Goal: Task Accomplishment & Management: Manage account settings

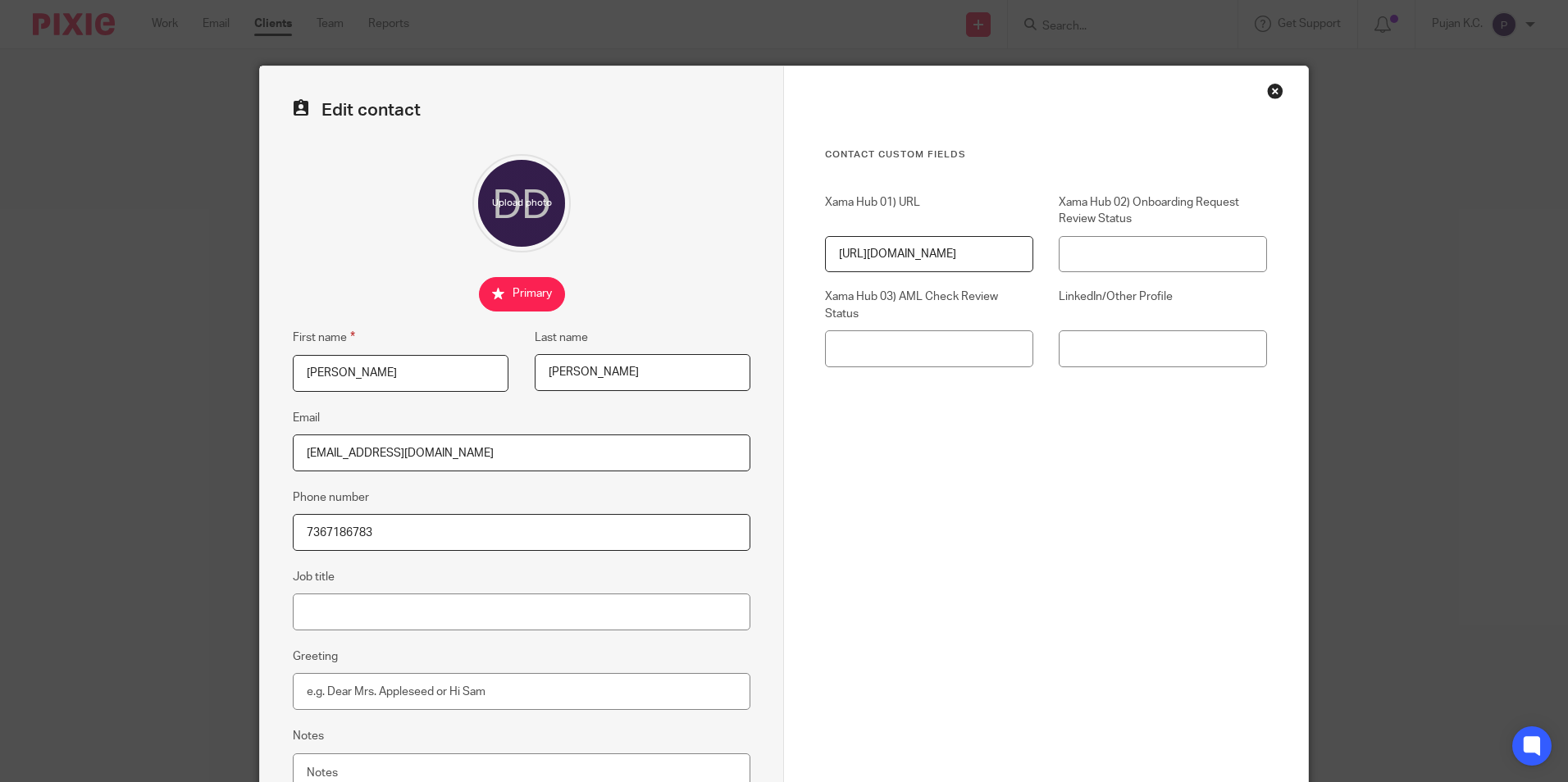
click at [335, 376] on input "Damien" at bounding box center [400, 373] width 215 height 37
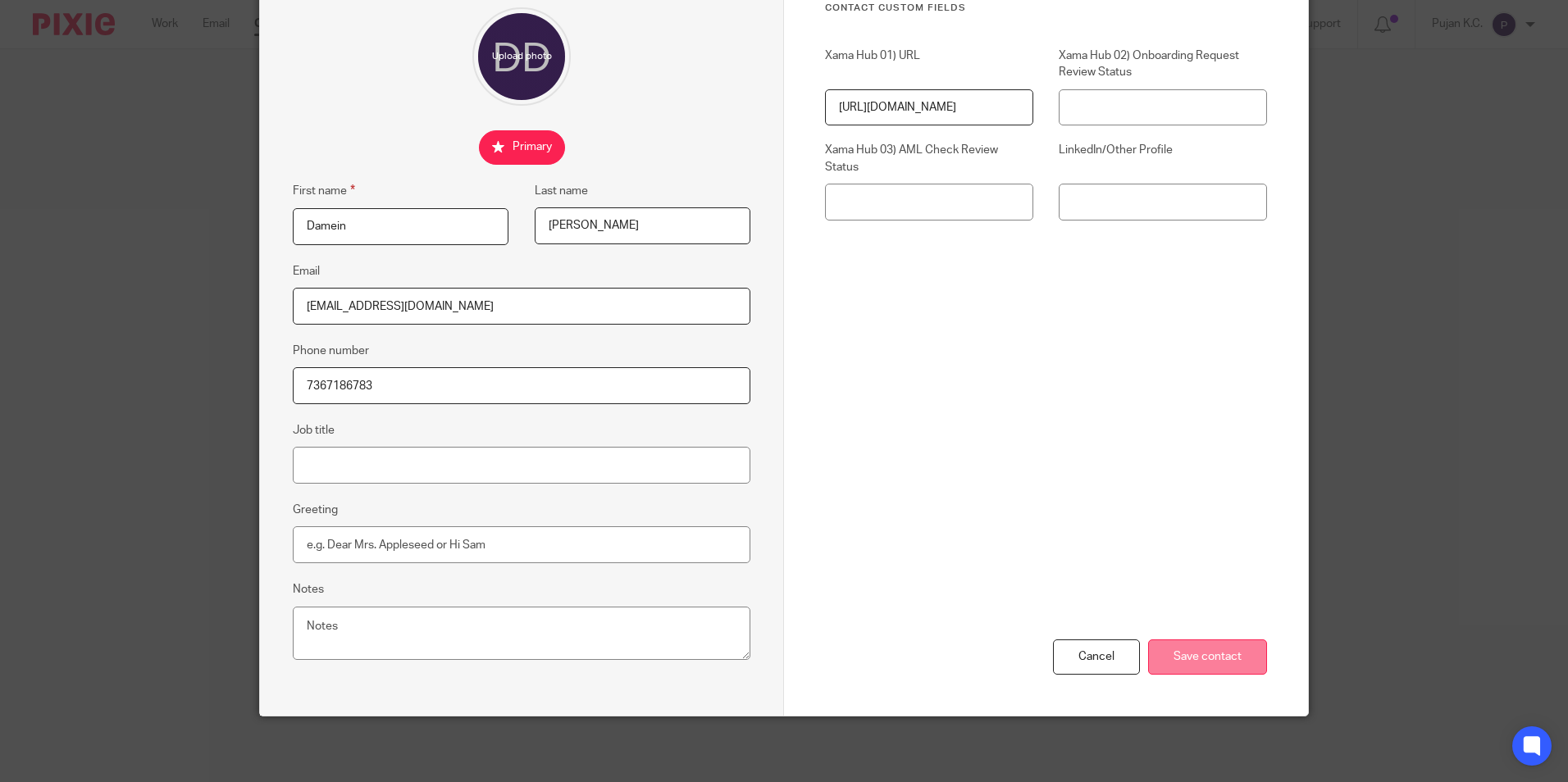
type input "Damein"
click at [1161, 649] on input "Save contact" at bounding box center [1207, 657] width 119 height 35
click at [1234, 658] on input "Save contact" at bounding box center [1207, 657] width 119 height 35
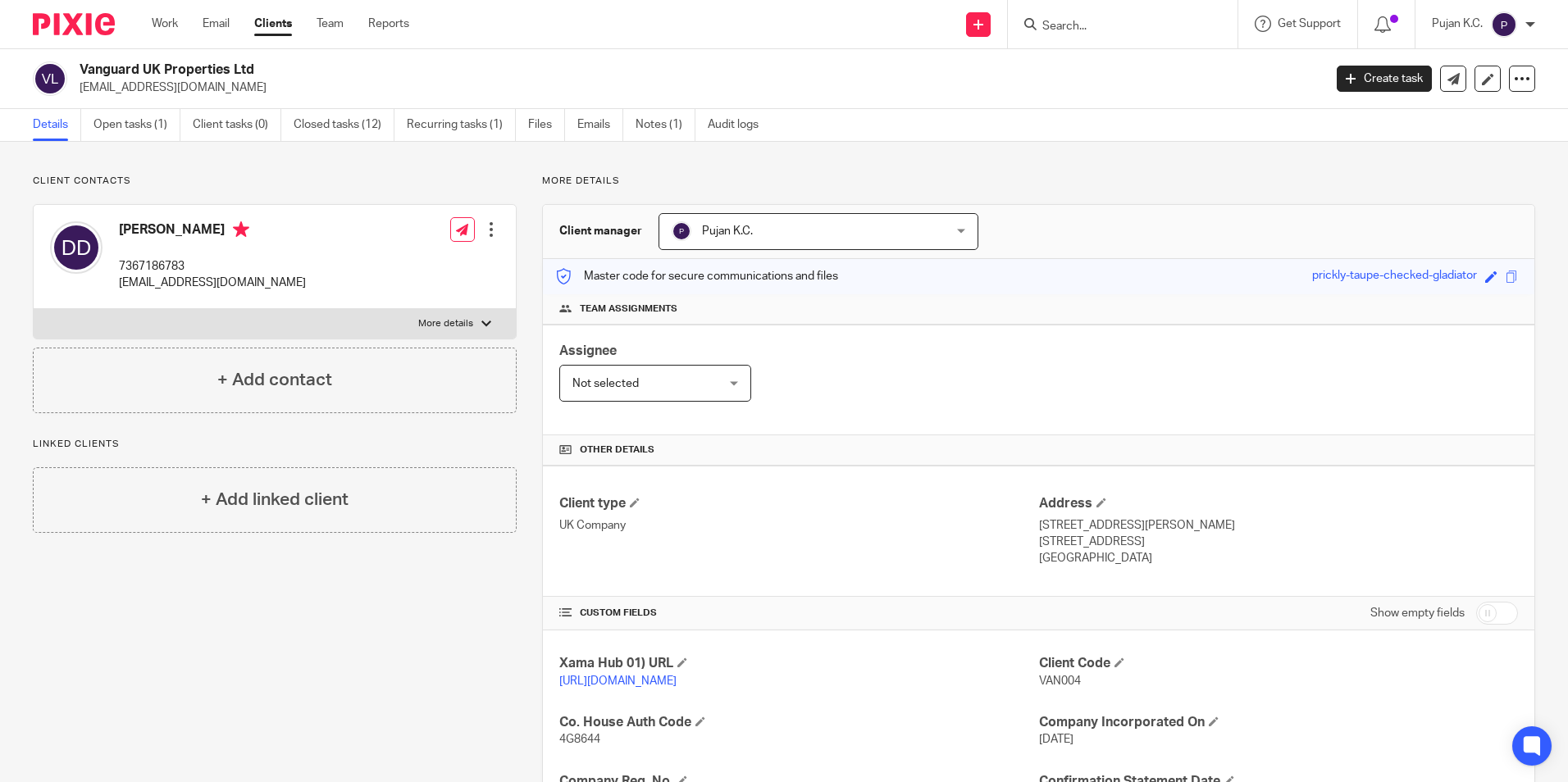
click at [1128, 26] on input "Search" at bounding box center [1114, 26] width 148 height 14
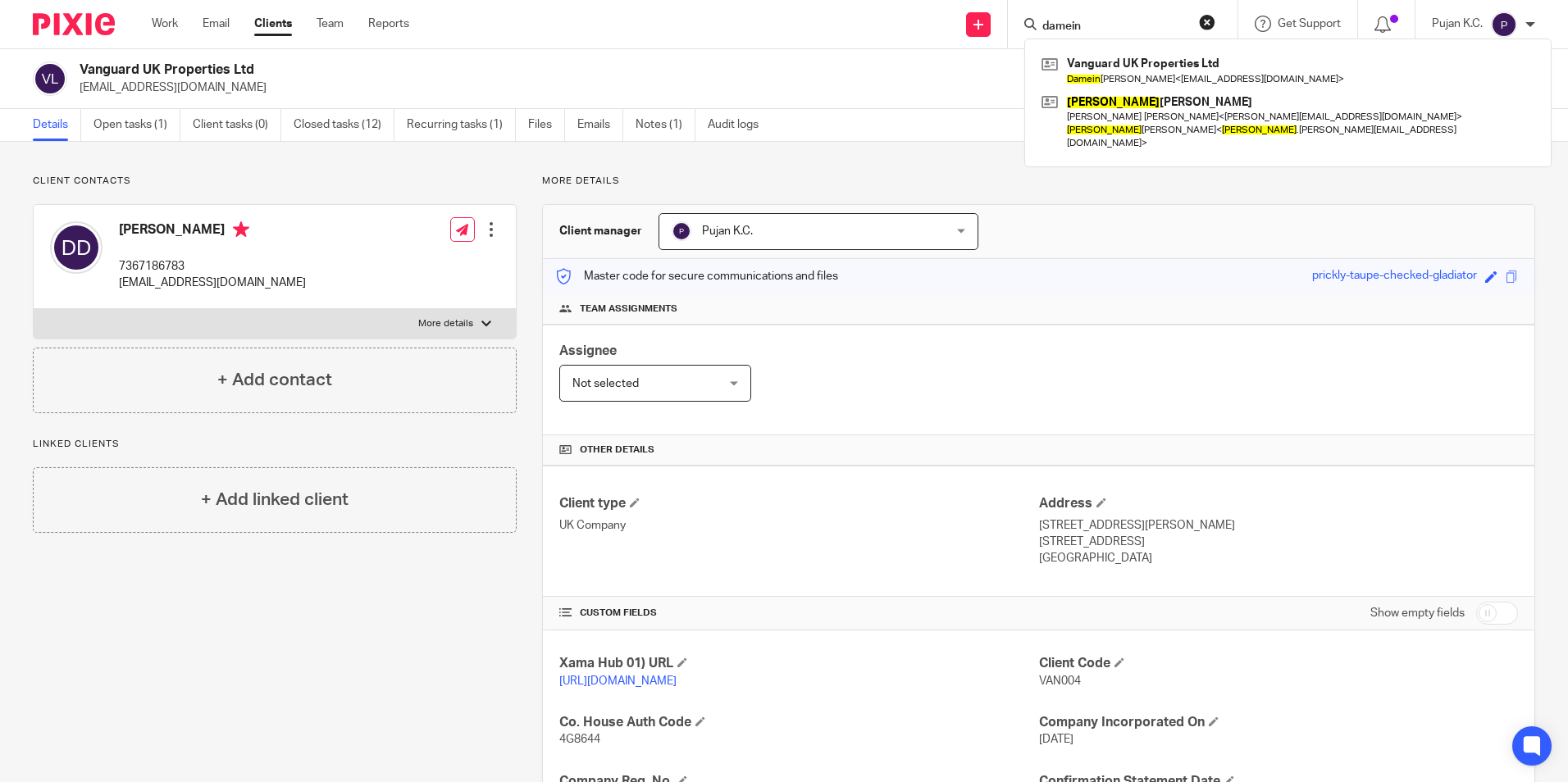
type input "damein"
drag, startPoint x: 1104, startPoint y: 28, endPoint x: 1007, endPoint y: 24, distance: 97.1
click at [1007, 24] on div "Send new email Create task Add client damein Vanguard UK Properties Ltd Damein …" at bounding box center [1000, 24] width 1134 height 48
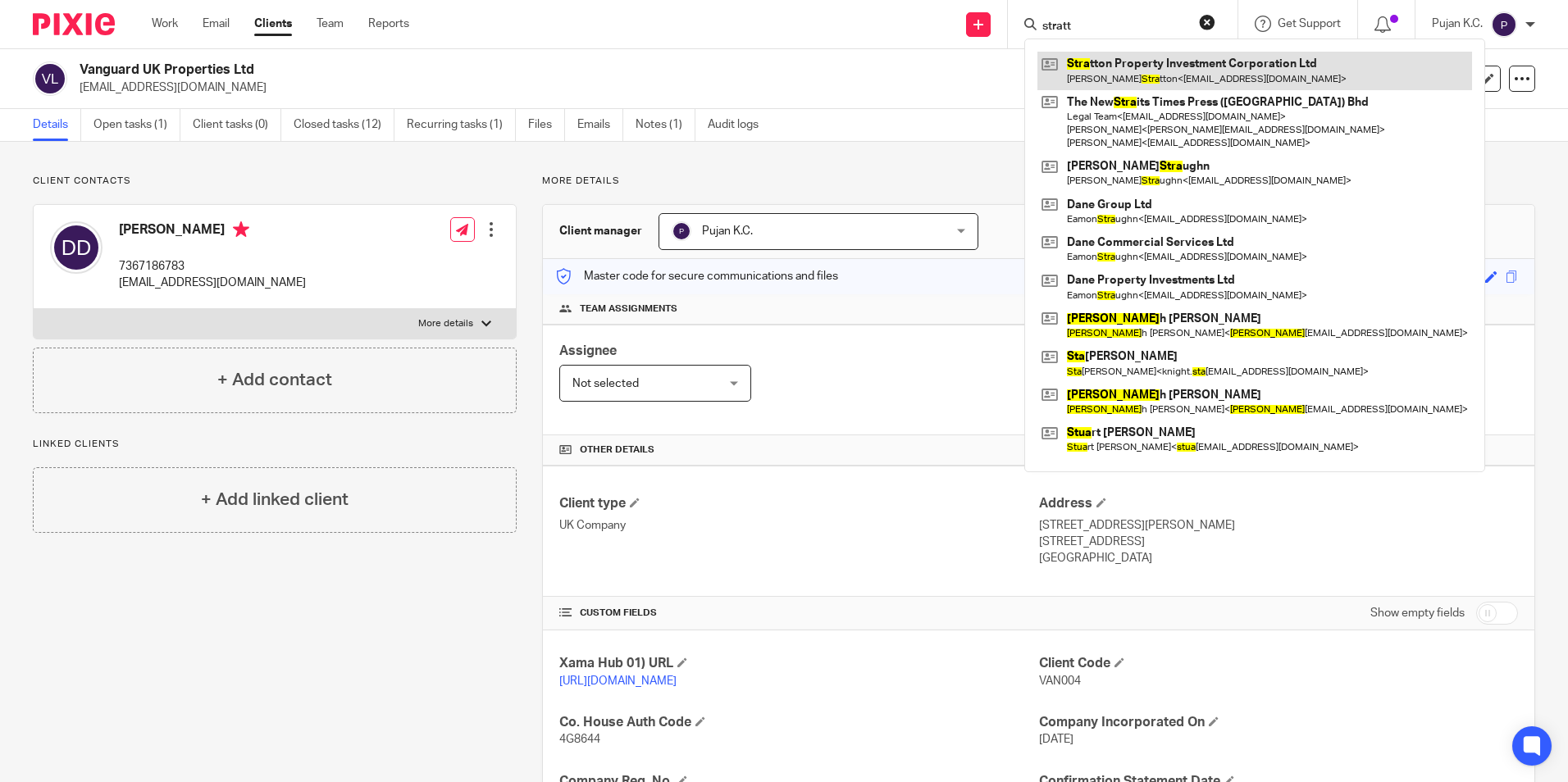
type input "stratt"
click at [1119, 68] on link at bounding box center [1255, 70] width 434 height 38
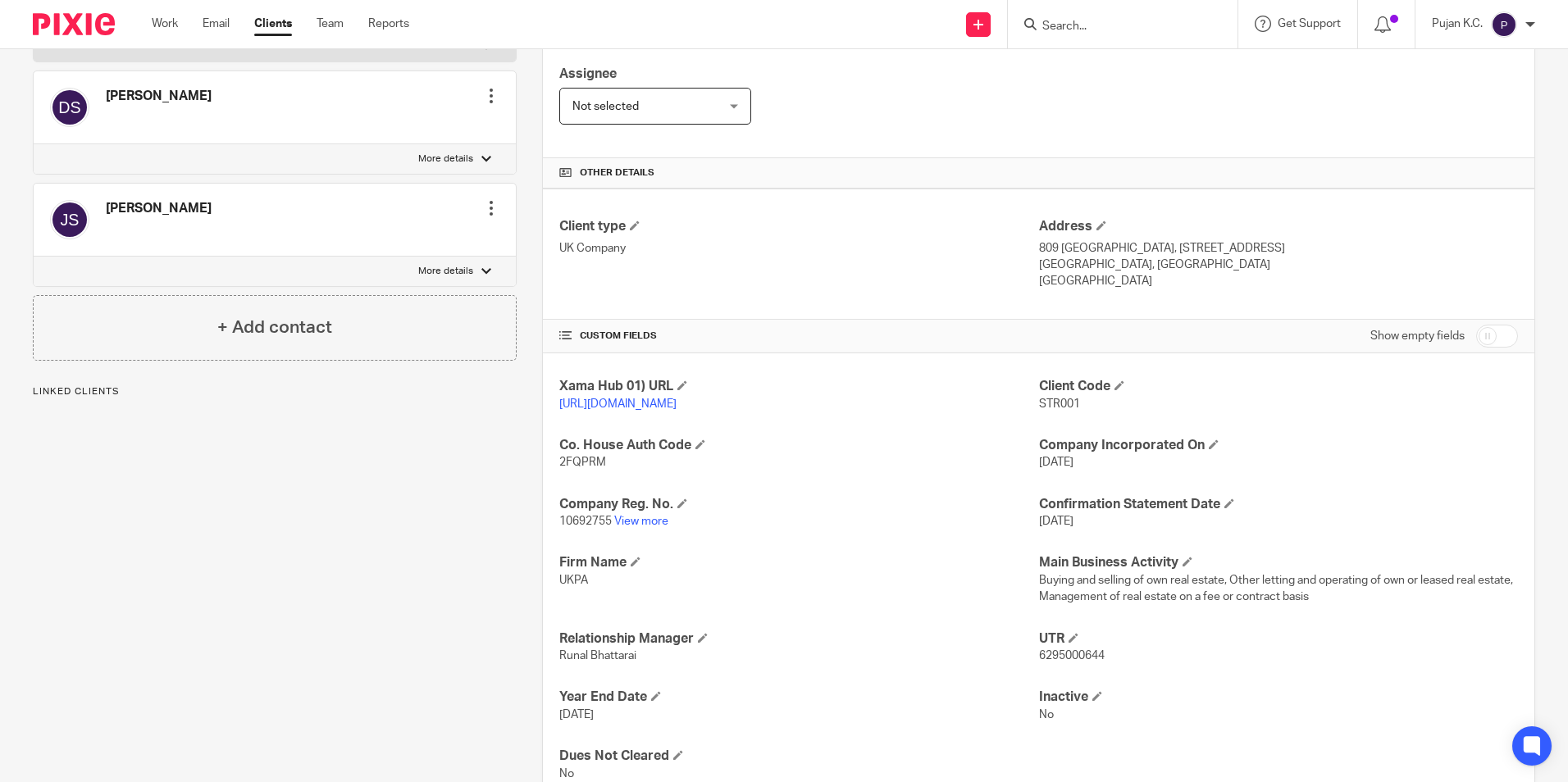
scroll to position [106, 0]
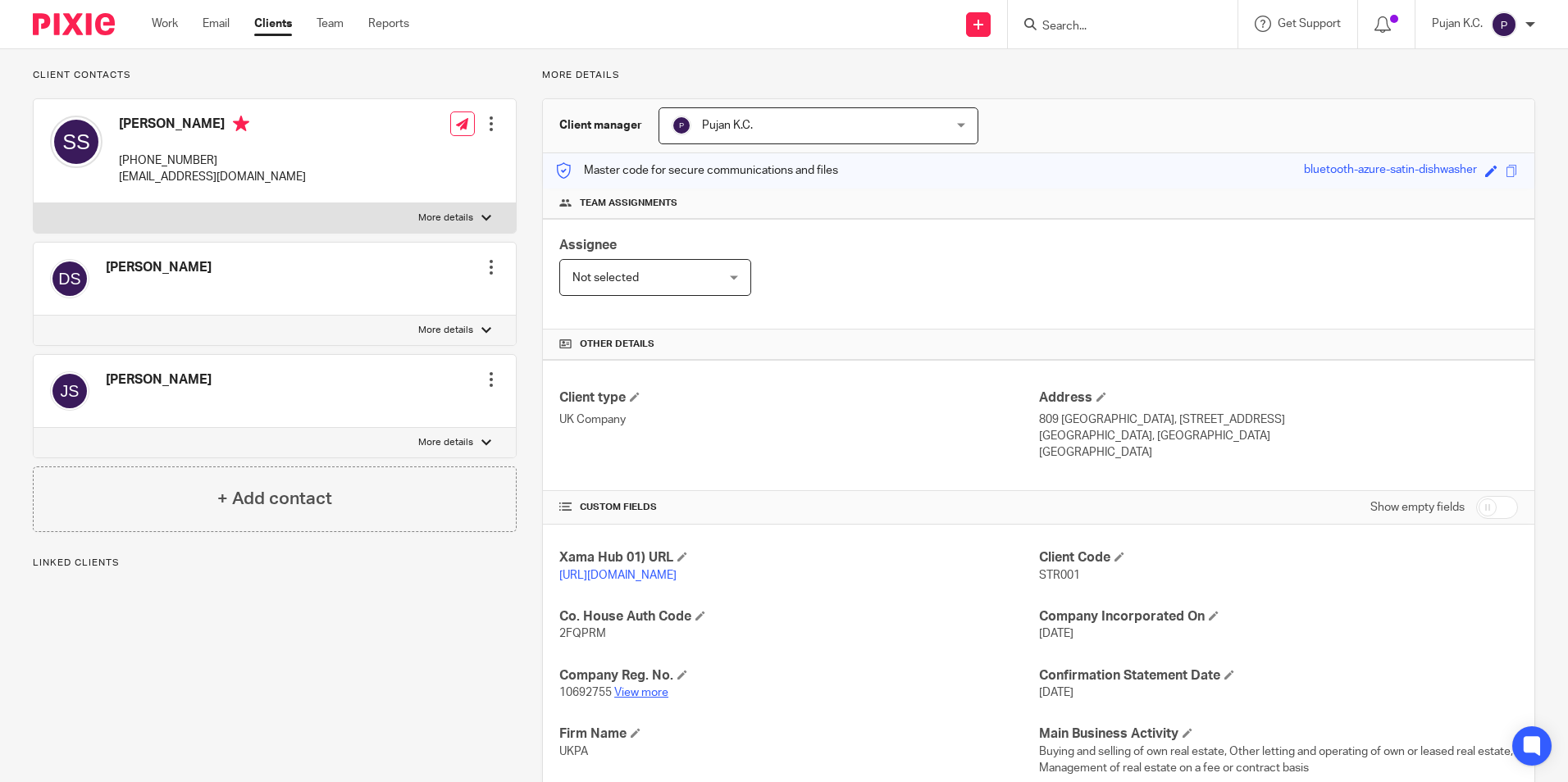
click at [636, 698] on link "View more" at bounding box center [641, 692] width 54 height 12
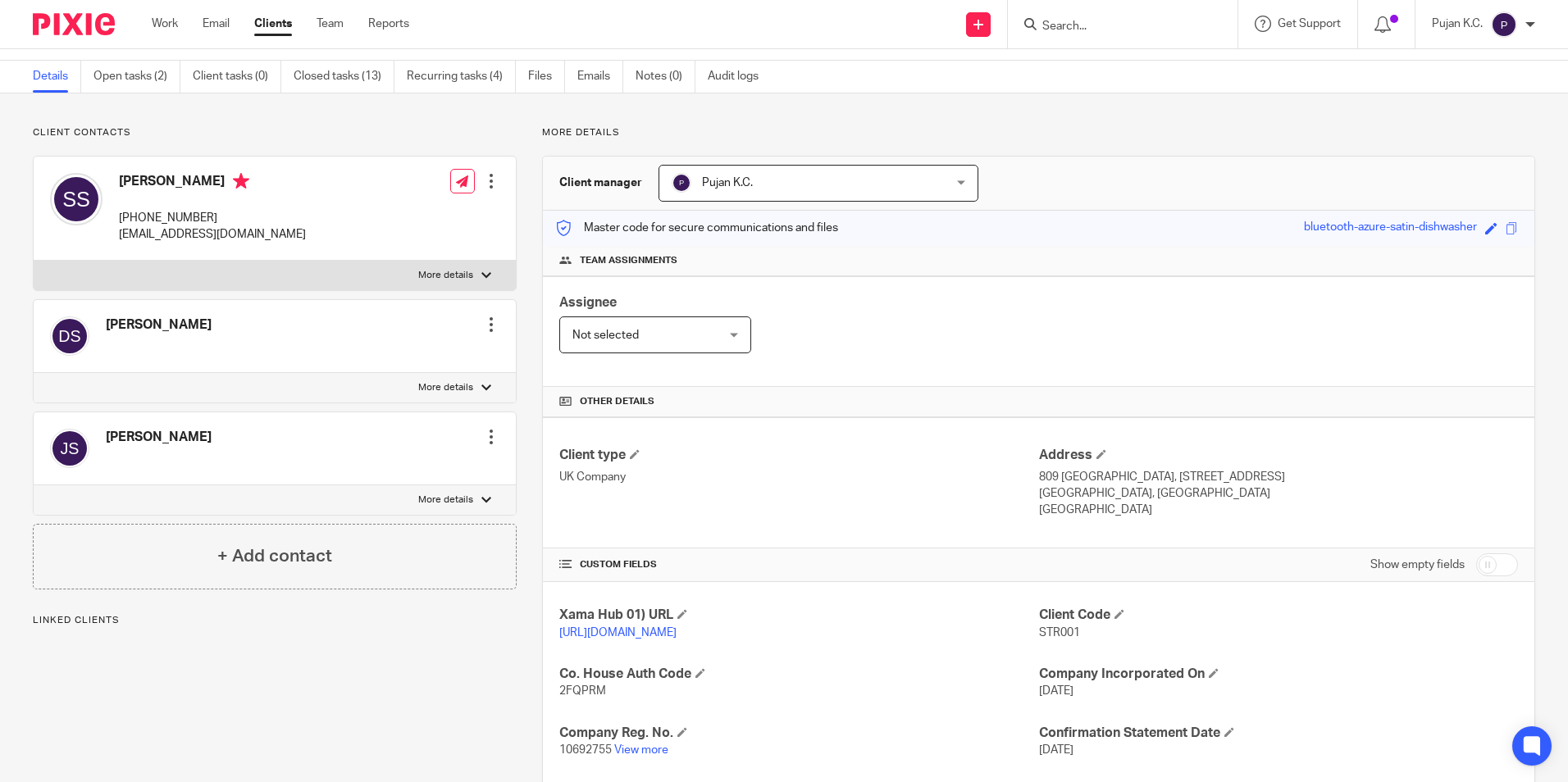
scroll to position [0, 0]
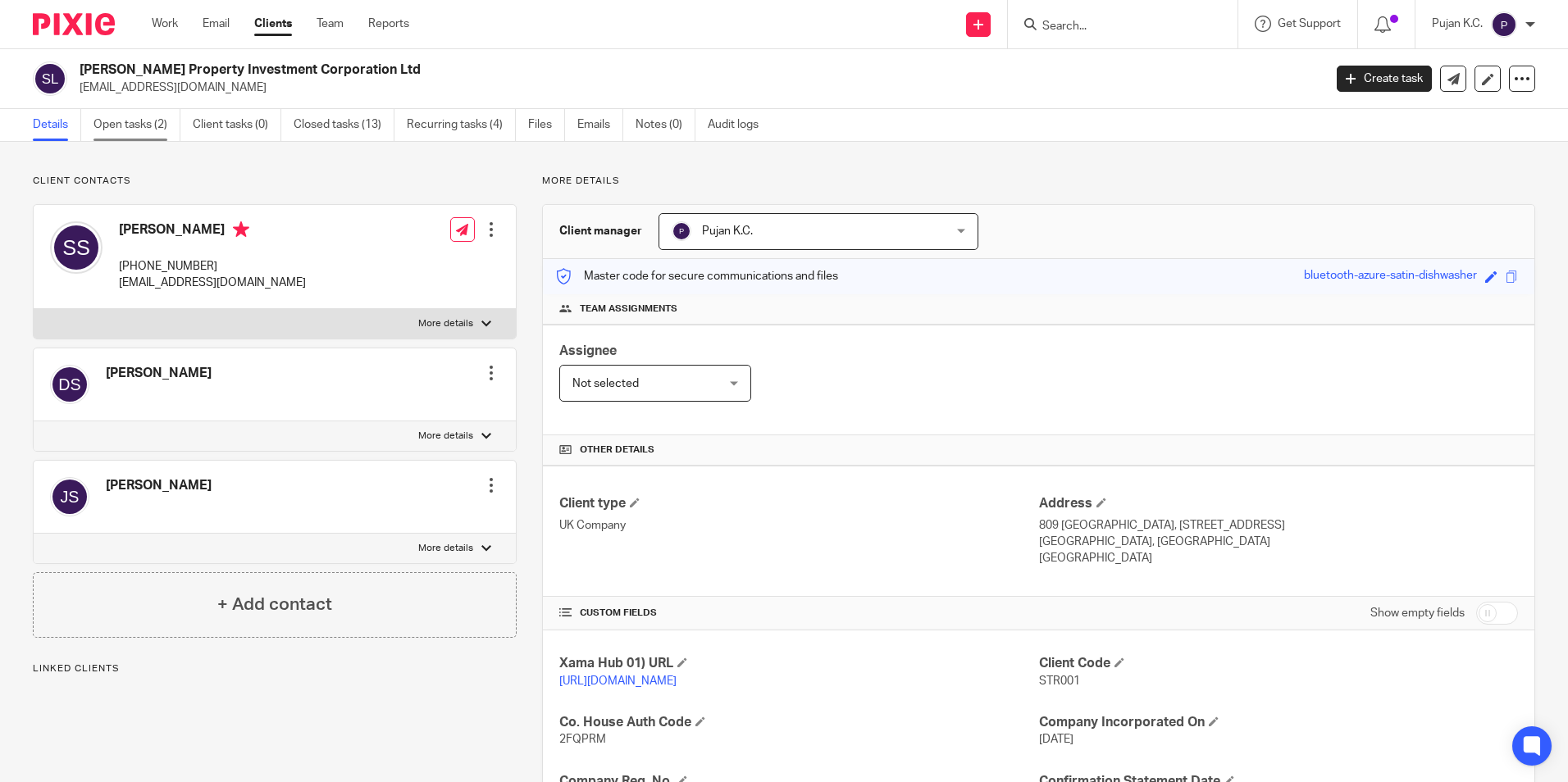
click at [124, 115] on link "Open tasks (2)" at bounding box center [137, 125] width 87 height 32
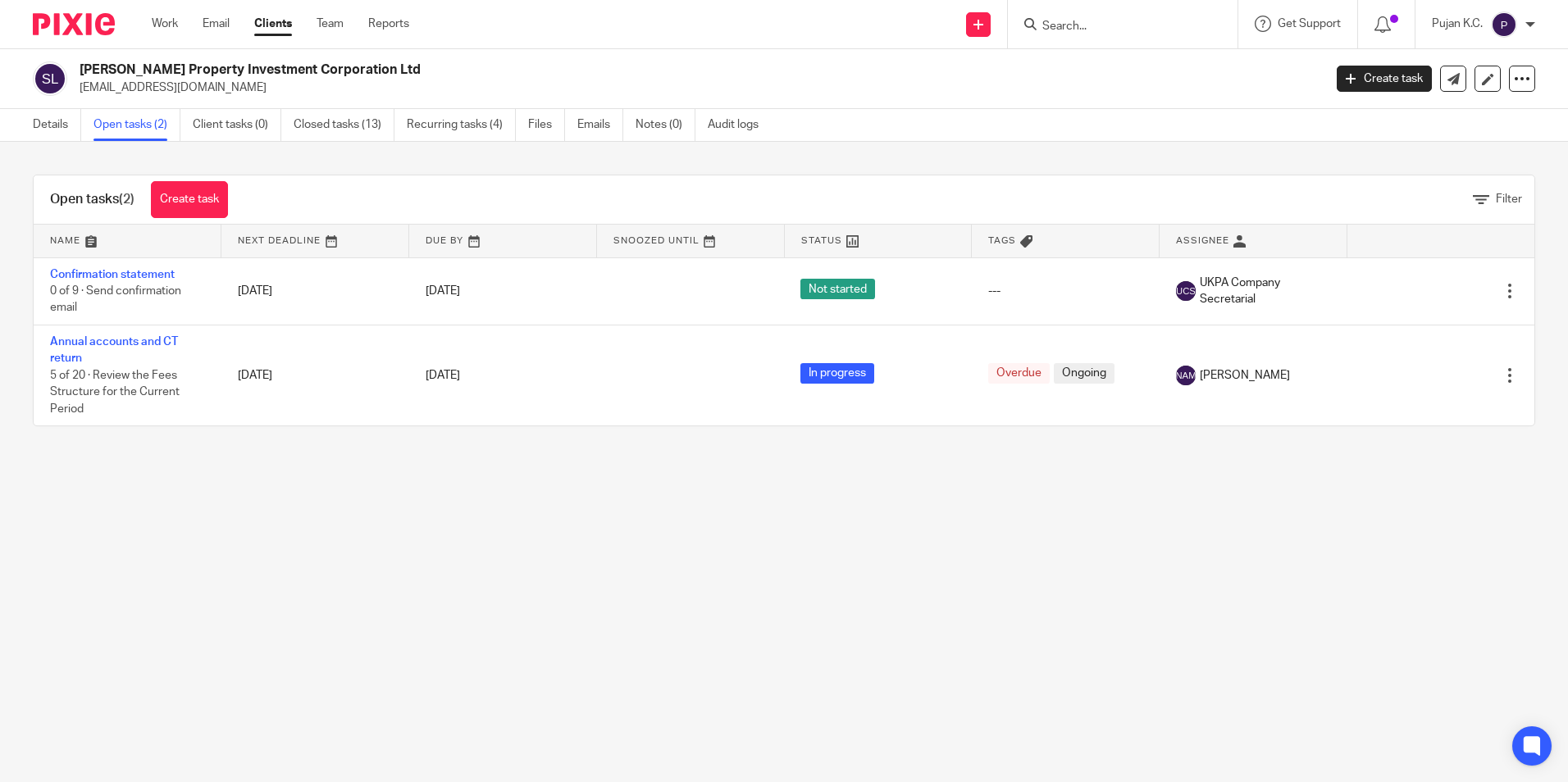
click at [1081, 19] on input "Search" at bounding box center [1114, 26] width 148 height 14
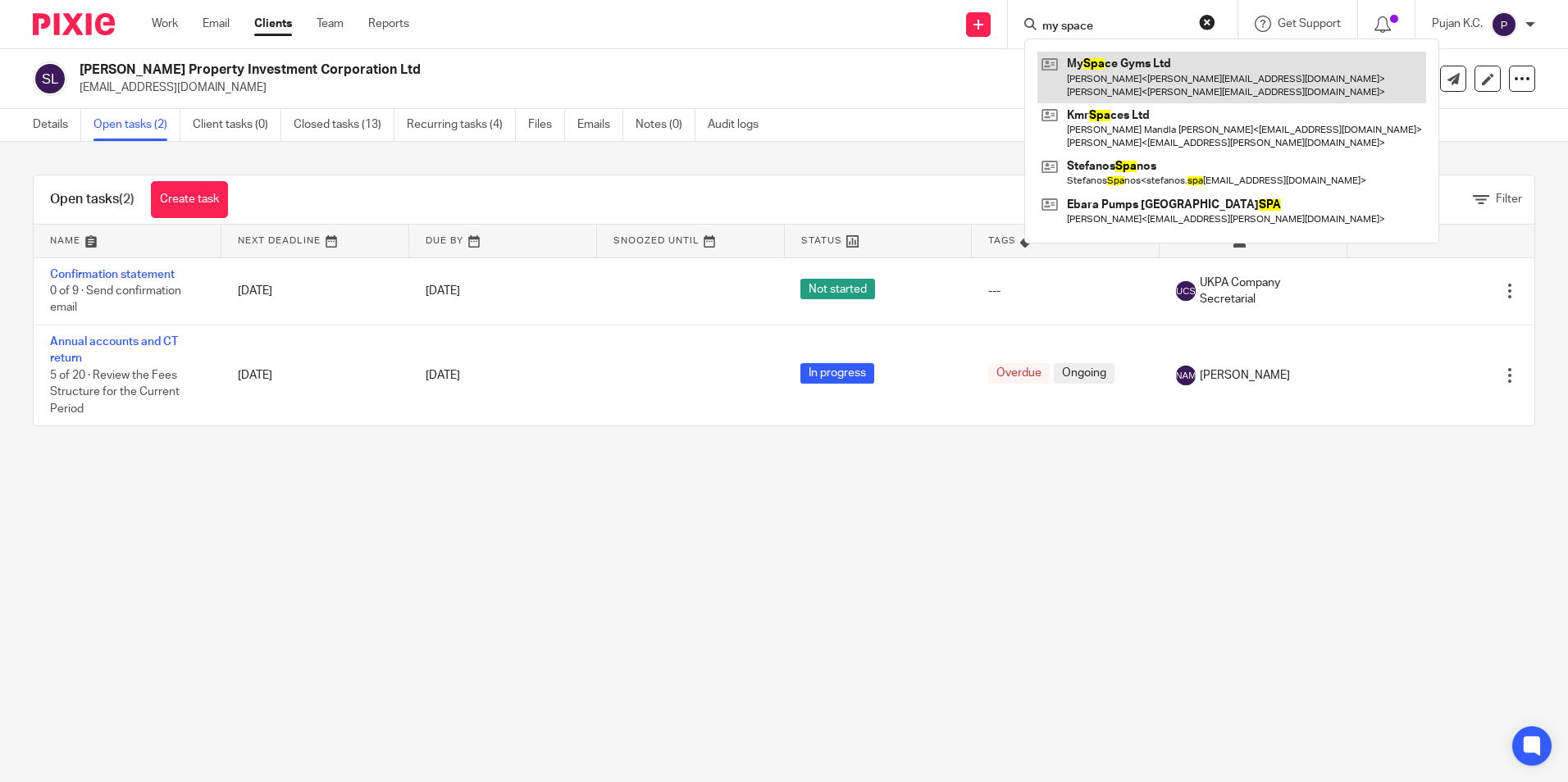
type input "my space"
click at [1097, 79] on link at bounding box center [1232, 77] width 389 height 51
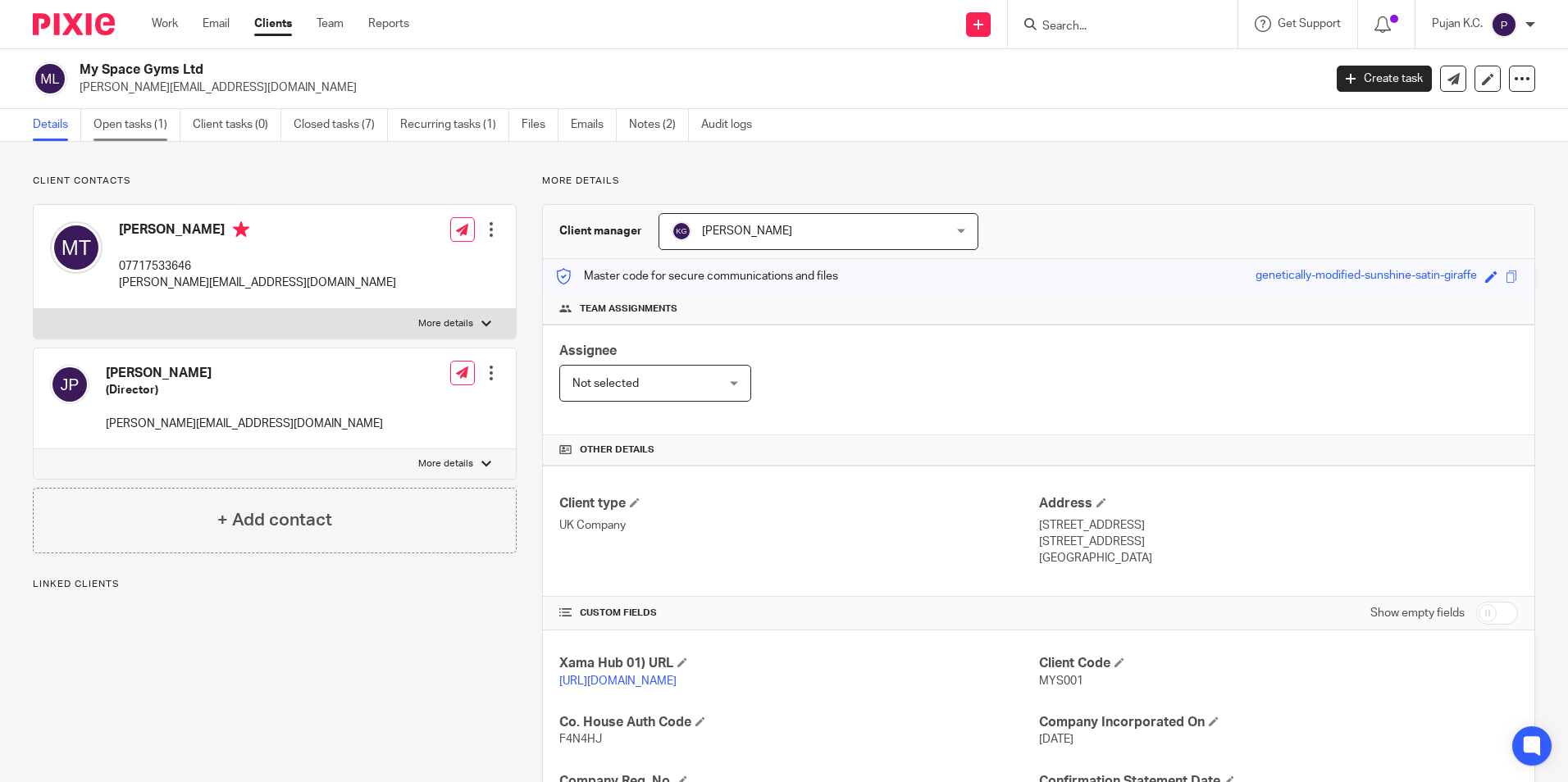
click at [124, 121] on link "Open tasks (1)" at bounding box center [137, 125] width 87 height 32
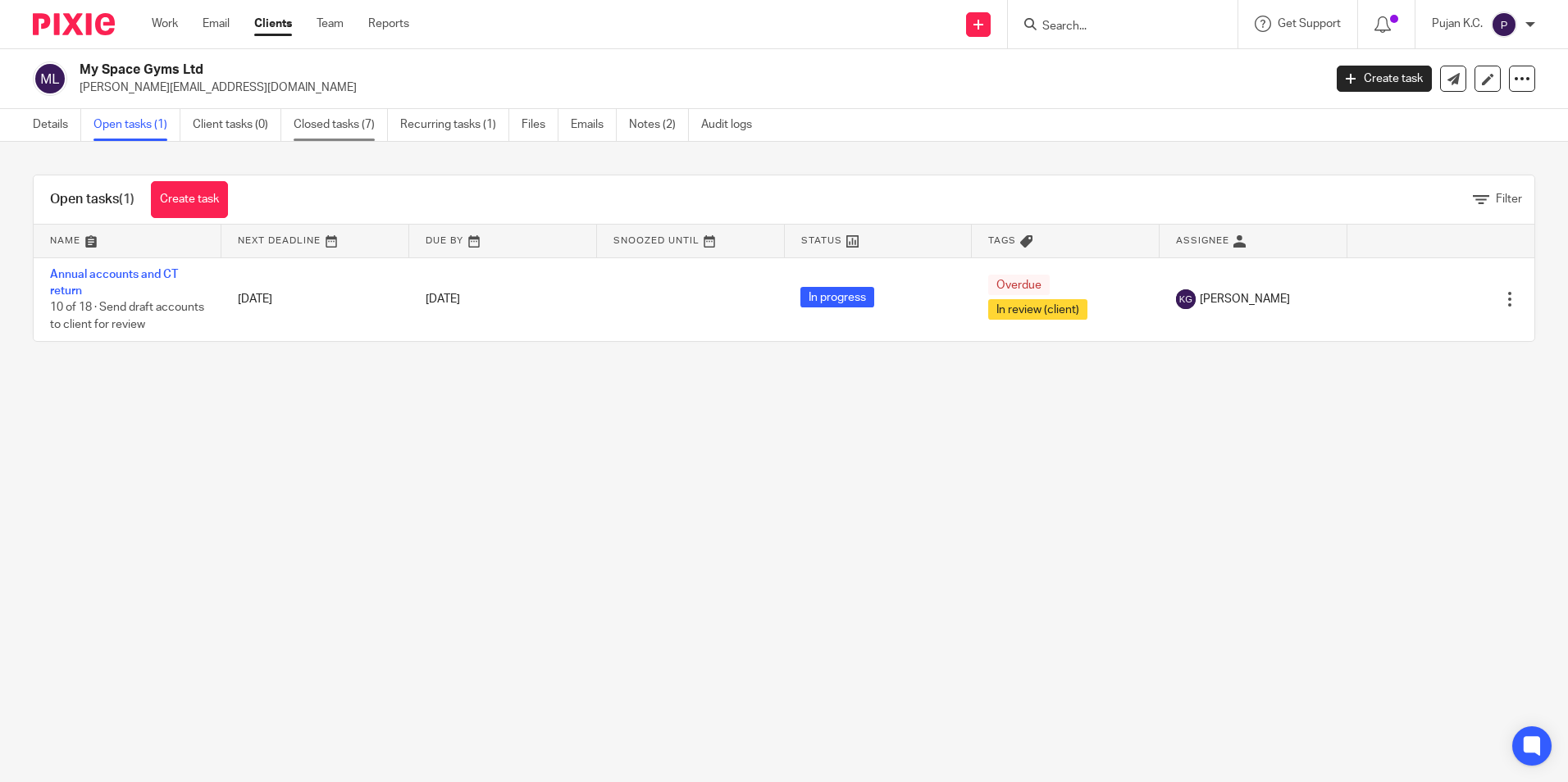
click at [329, 130] on link "Closed tasks (7)" at bounding box center [340, 125] width 95 height 32
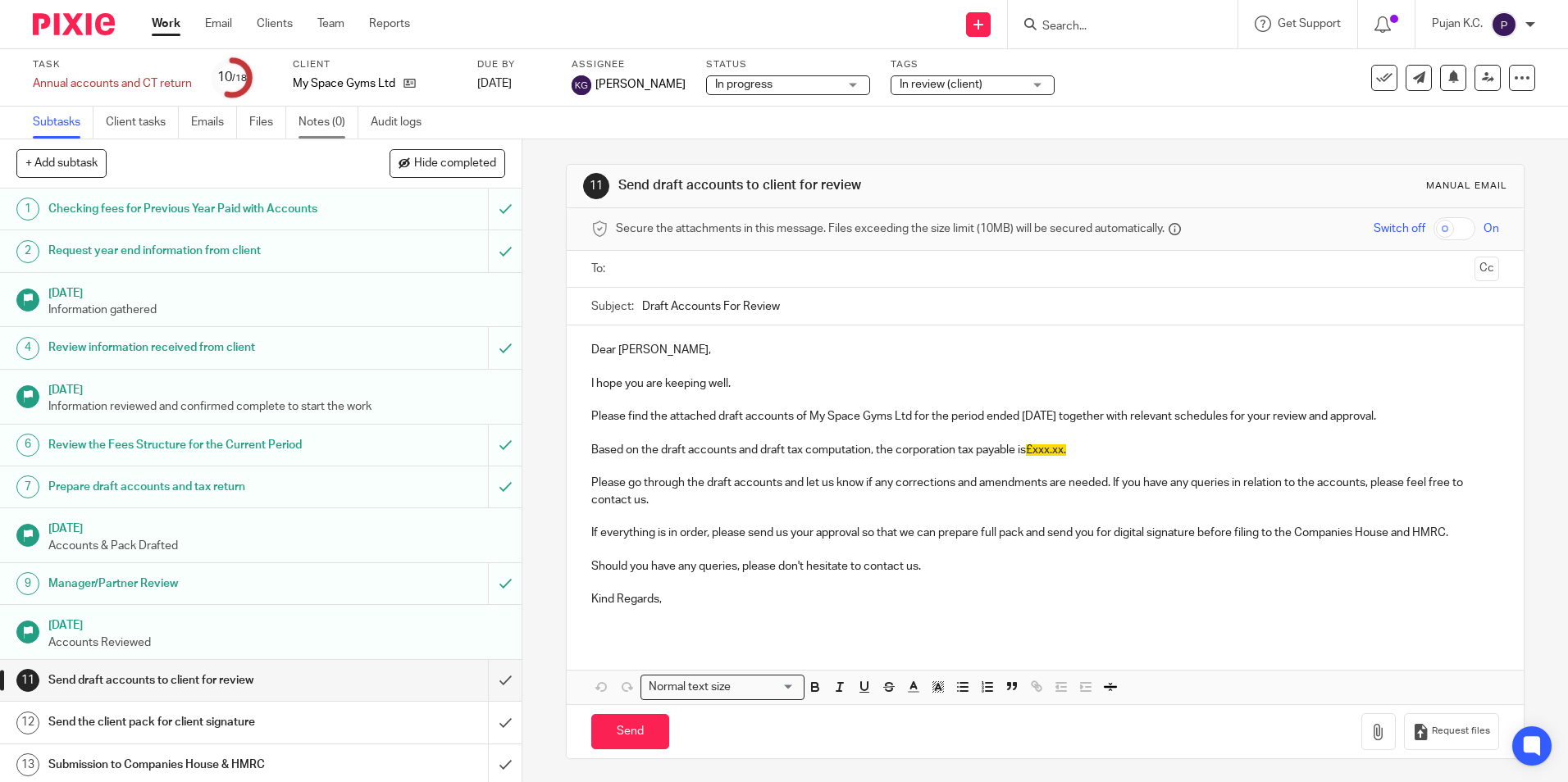
click at [310, 134] on link "Notes (0)" at bounding box center [328, 122] width 60 height 32
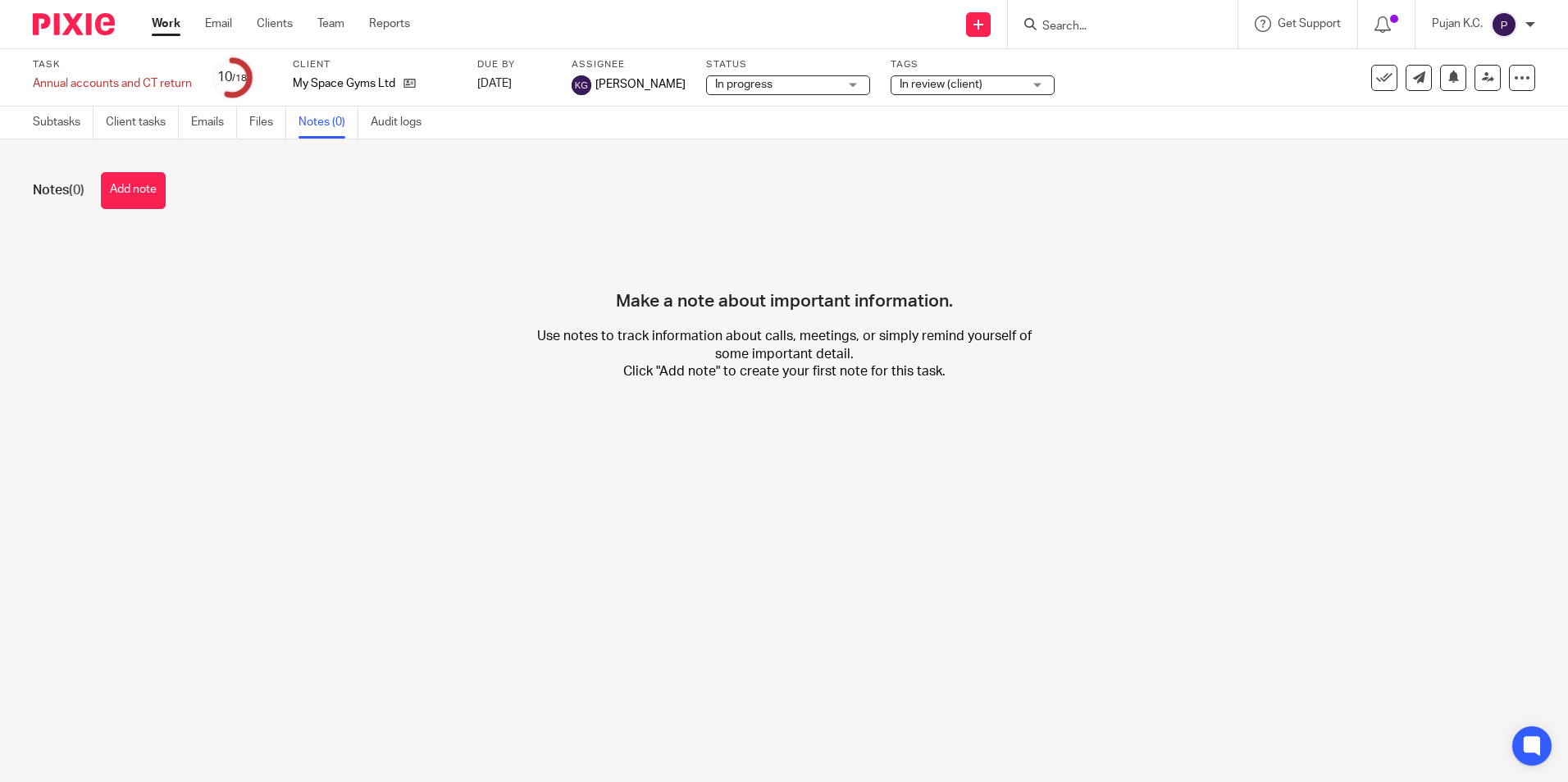
click at [990, 419] on div "Notes (0) Add note Make a note about important information. Use notes to track …" at bounding box center [784, 289] width 1568 height 299
click at [129, 190] on button "Add note" at bounding box center [133, 191] width 65 height 37
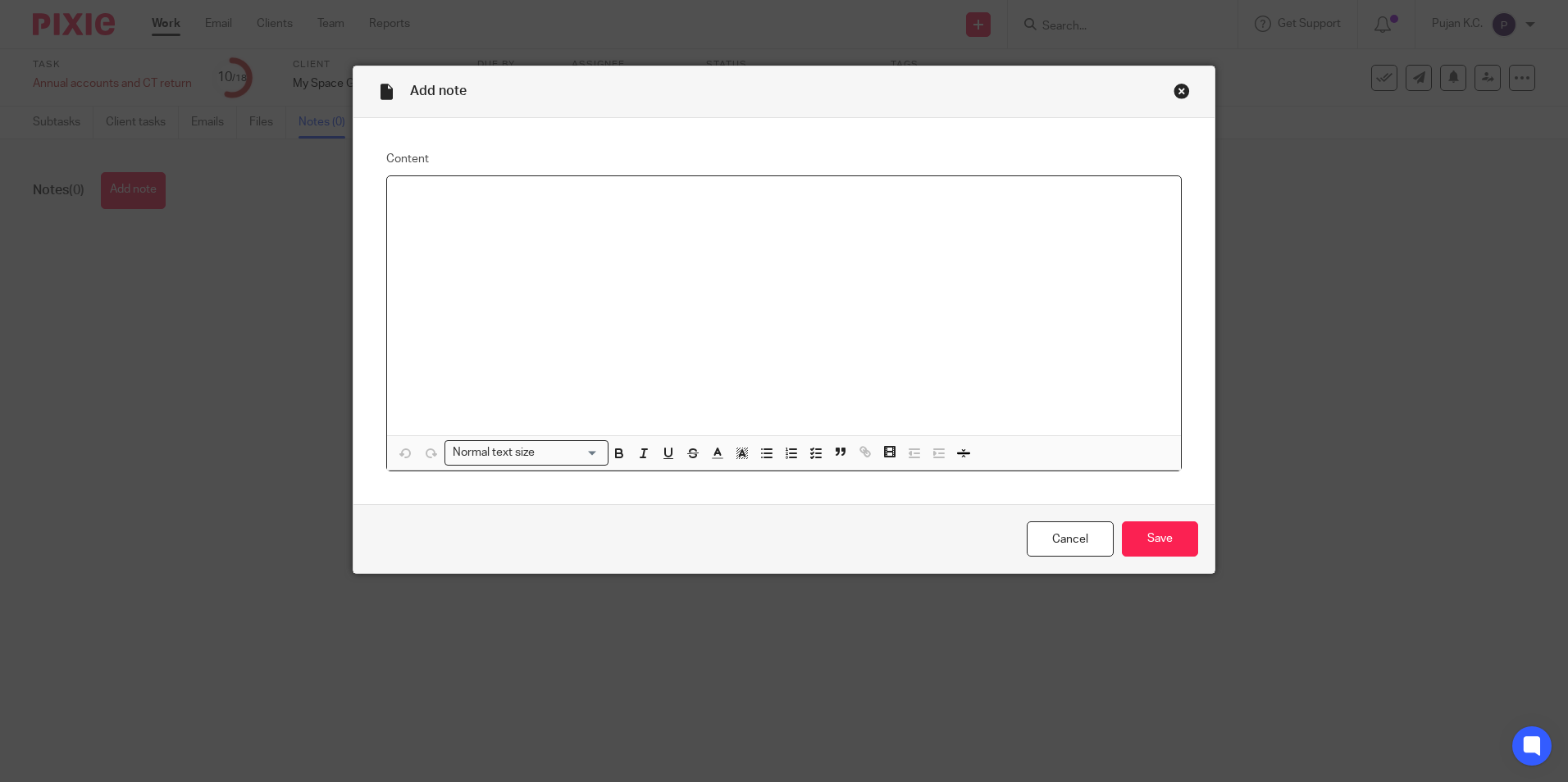
click at [591, 220] on div at bounding box center [784, 306] width 794 height 259
click at [400, 198] on p "Dormant Company Accounts for ye 30.11.2024 - £150 + VAT" at bounding box center [784, 197] width 767 height 16
click at [1160, 533] on input "Save" at bounding box center [1160, 539] width 76 height 35
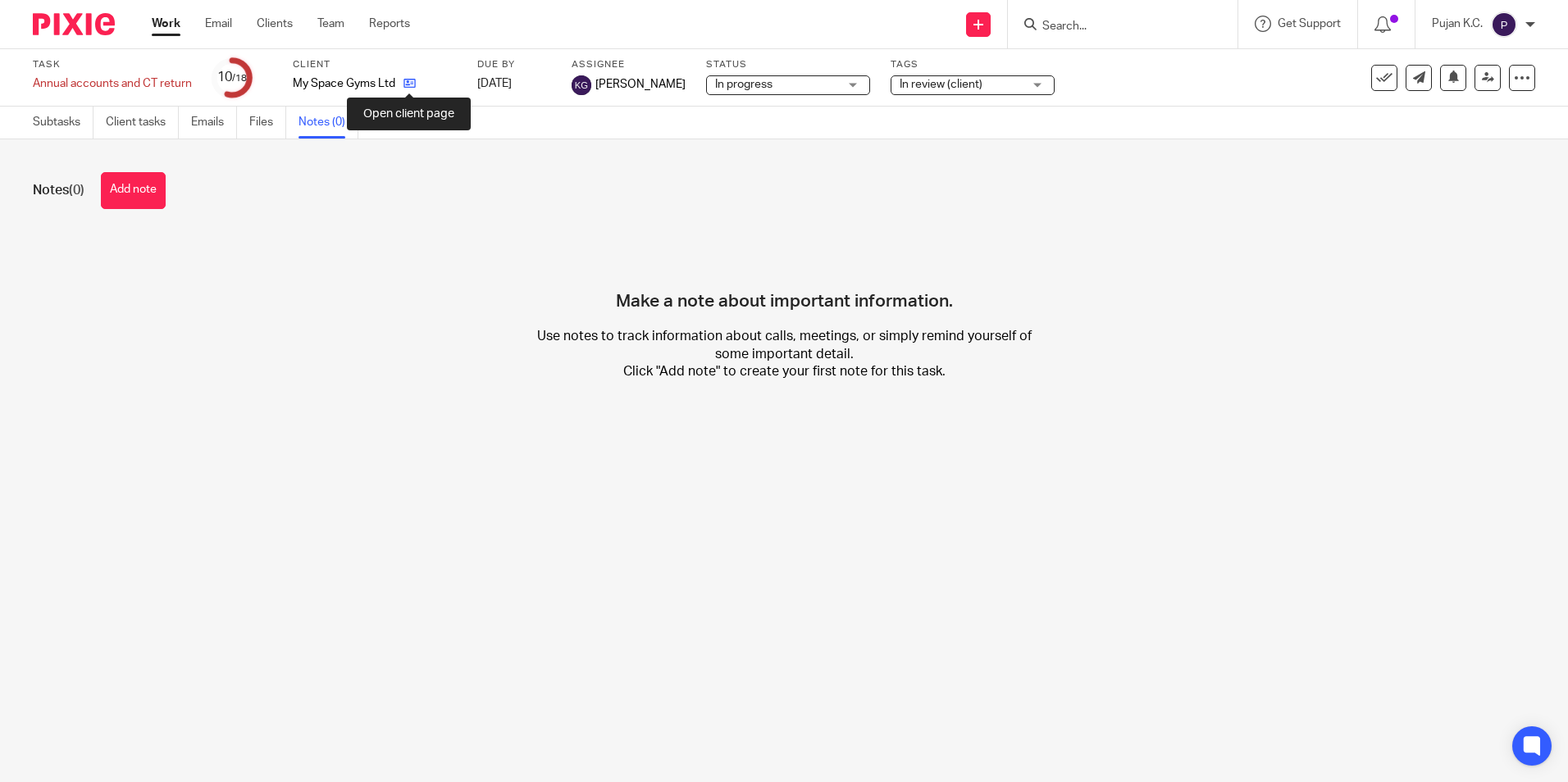
click at [413, 85] on icon at bounding box center [410, 83] width 13 height 13
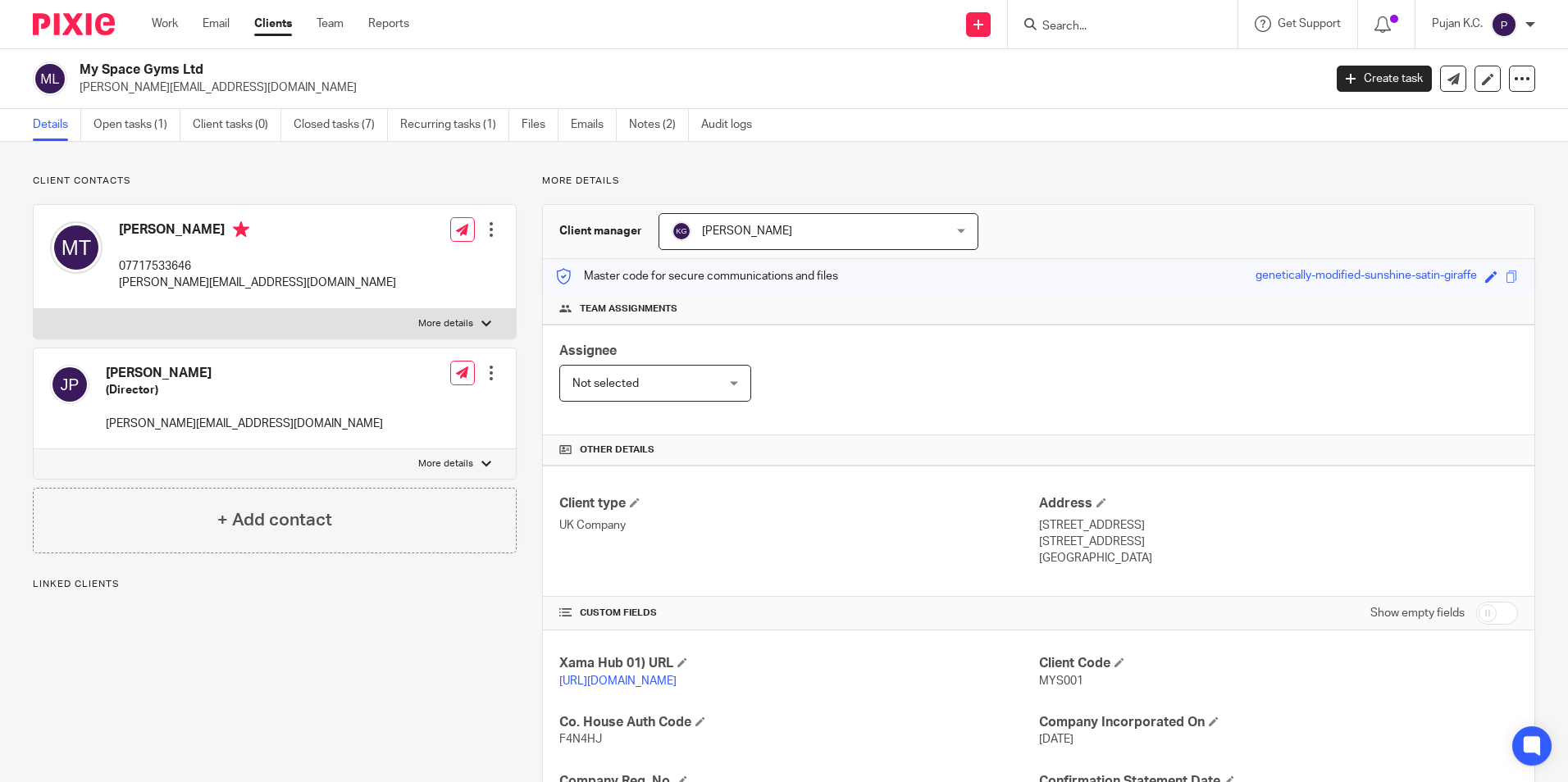
scroll to position [328, 0]
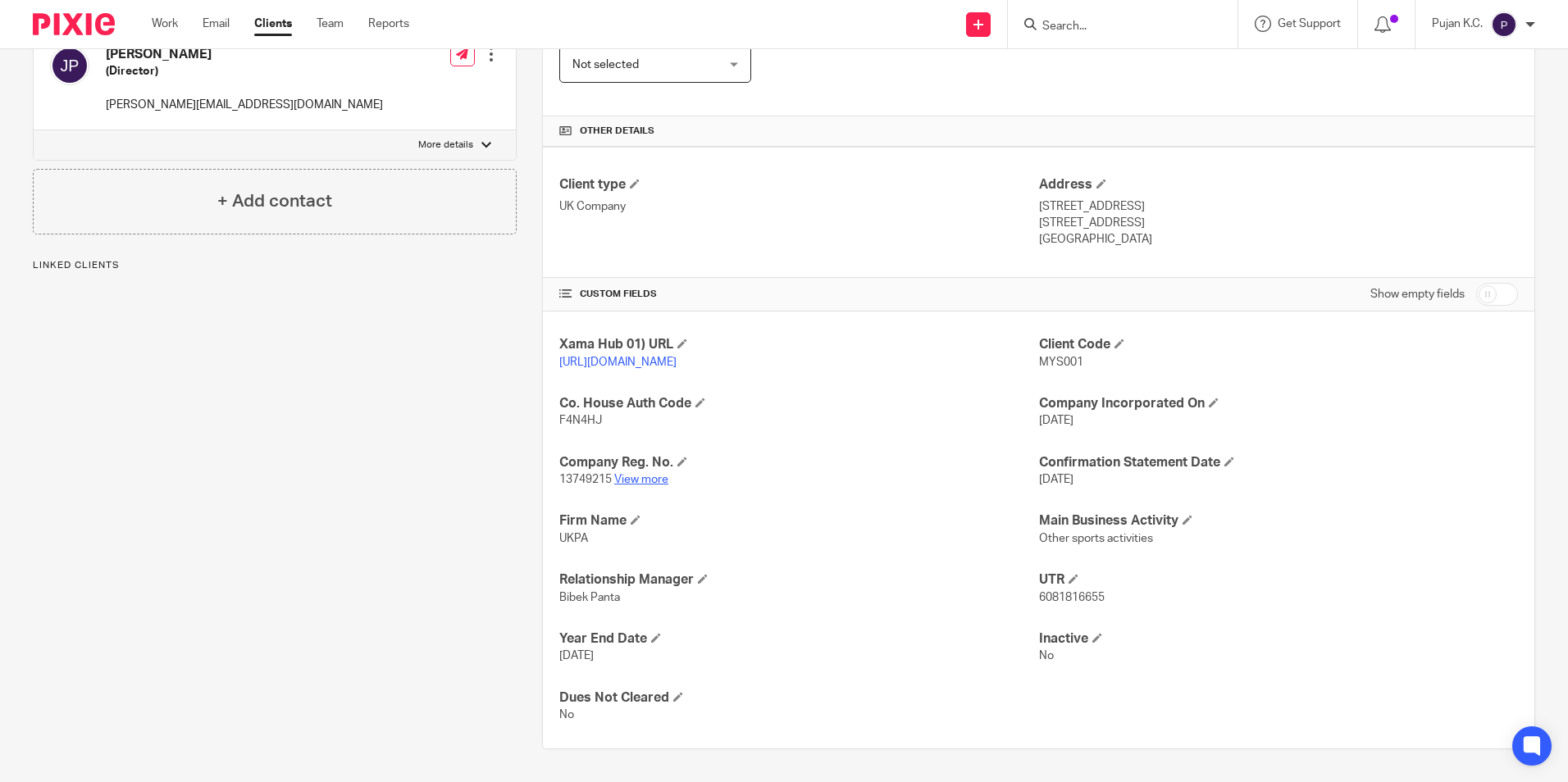
click at [626, 486] on link "View more" at bounding box center [641, 480] width 54 height 12
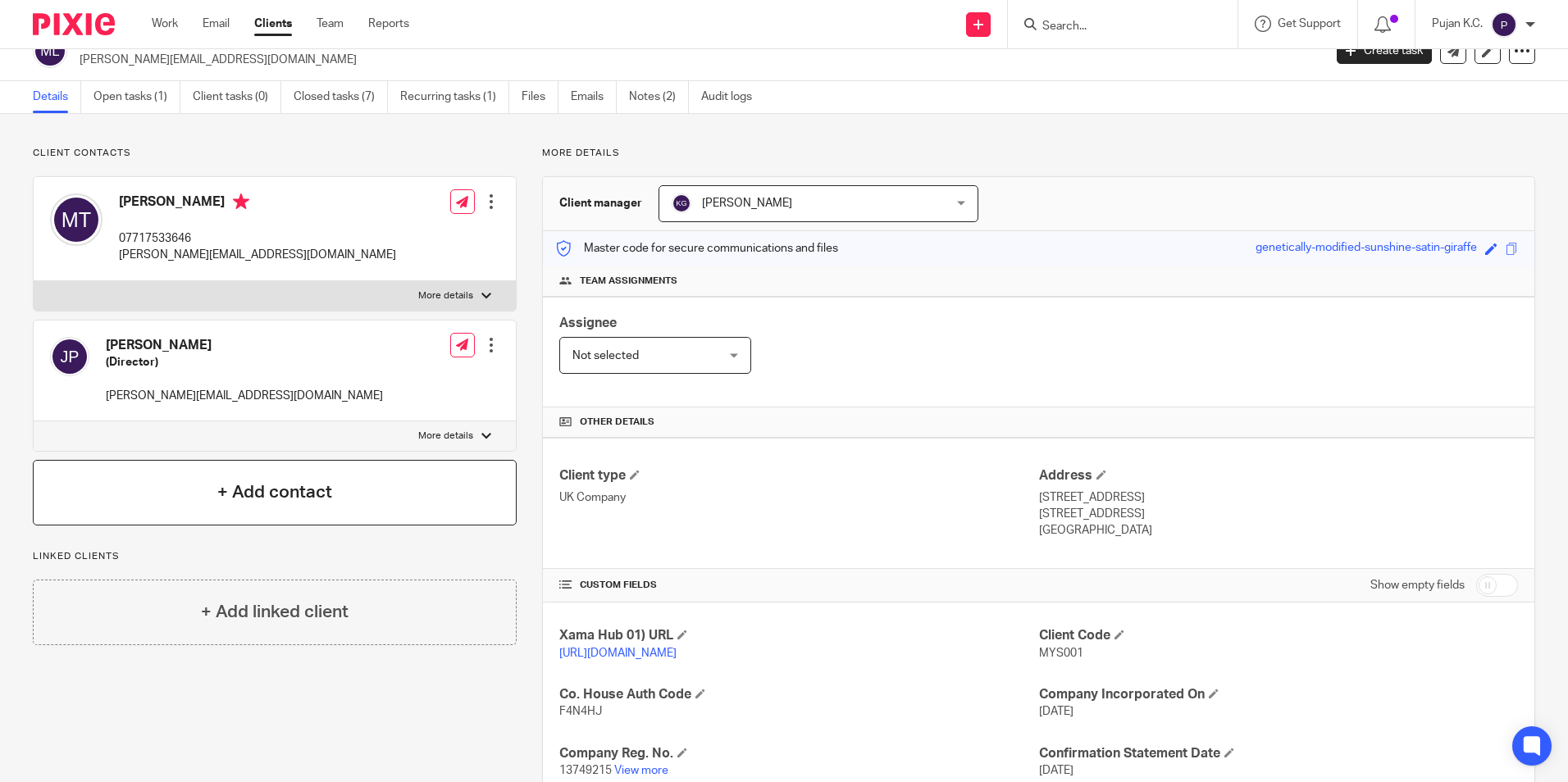
scroll to position [0, 0]
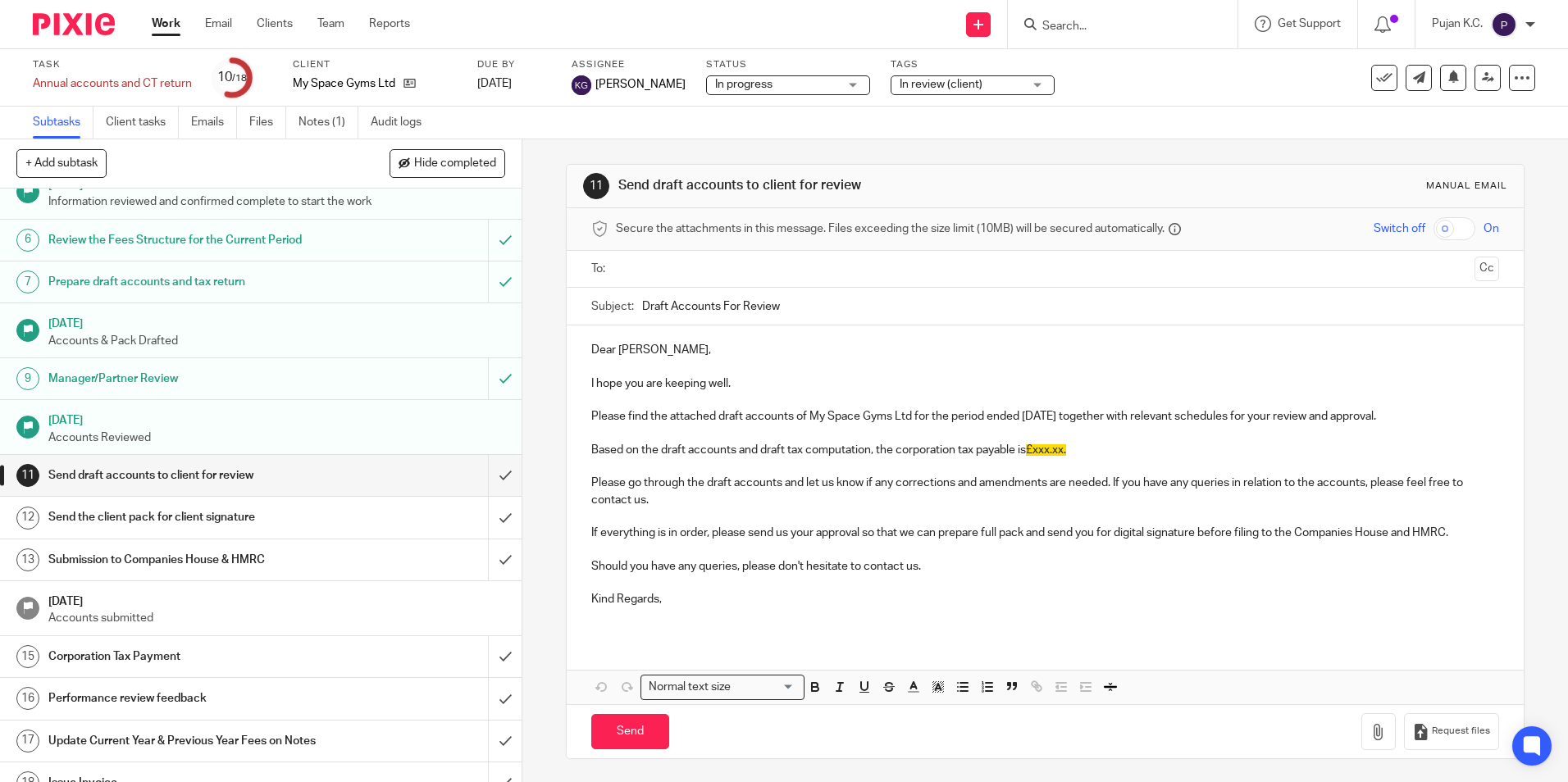
scroll to position [227, 0]
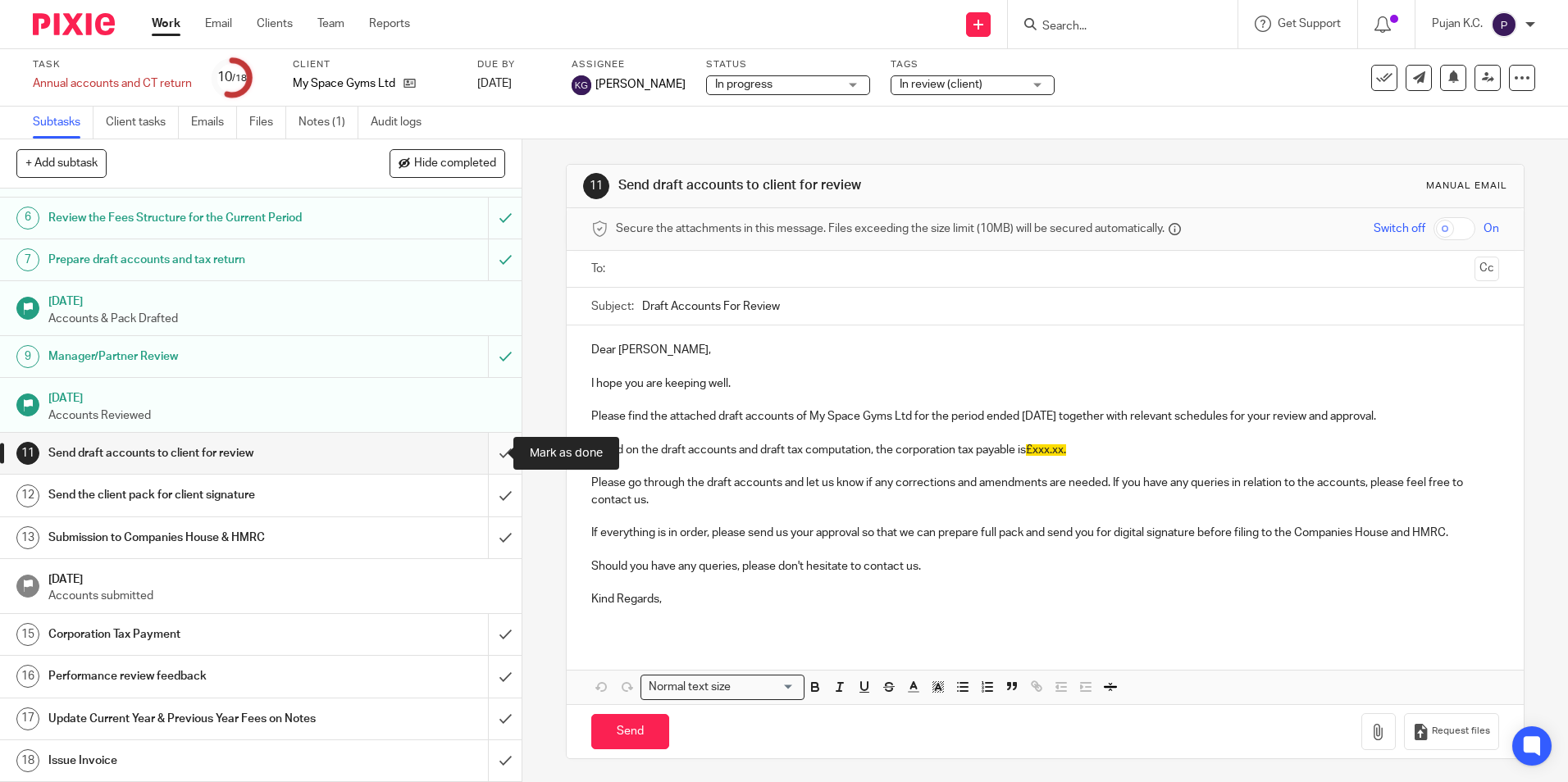
click at [484, 460] on input "submit" at bounding box center [260, 453] width 521 height 41
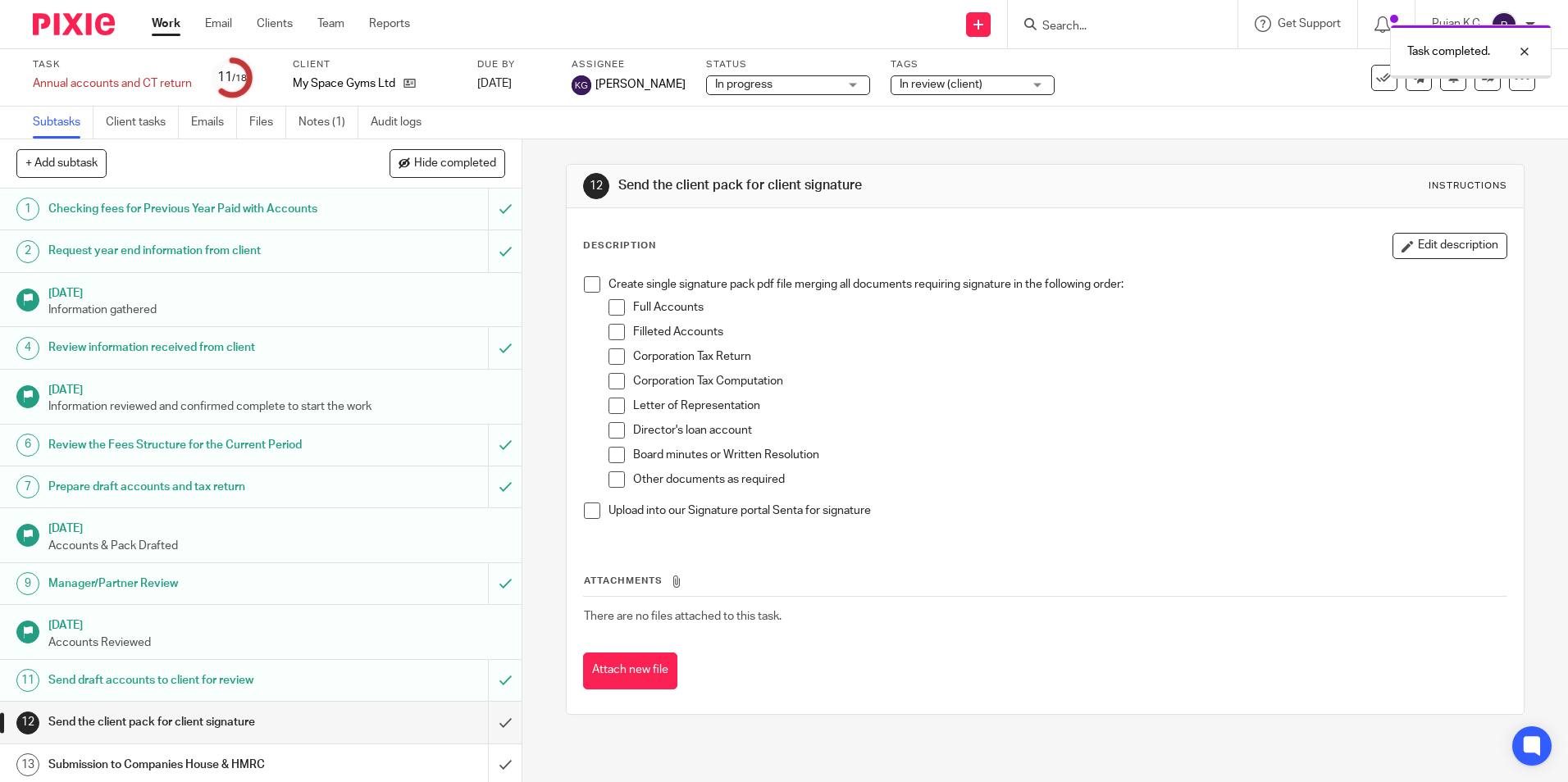
scroll to position [227, 0]
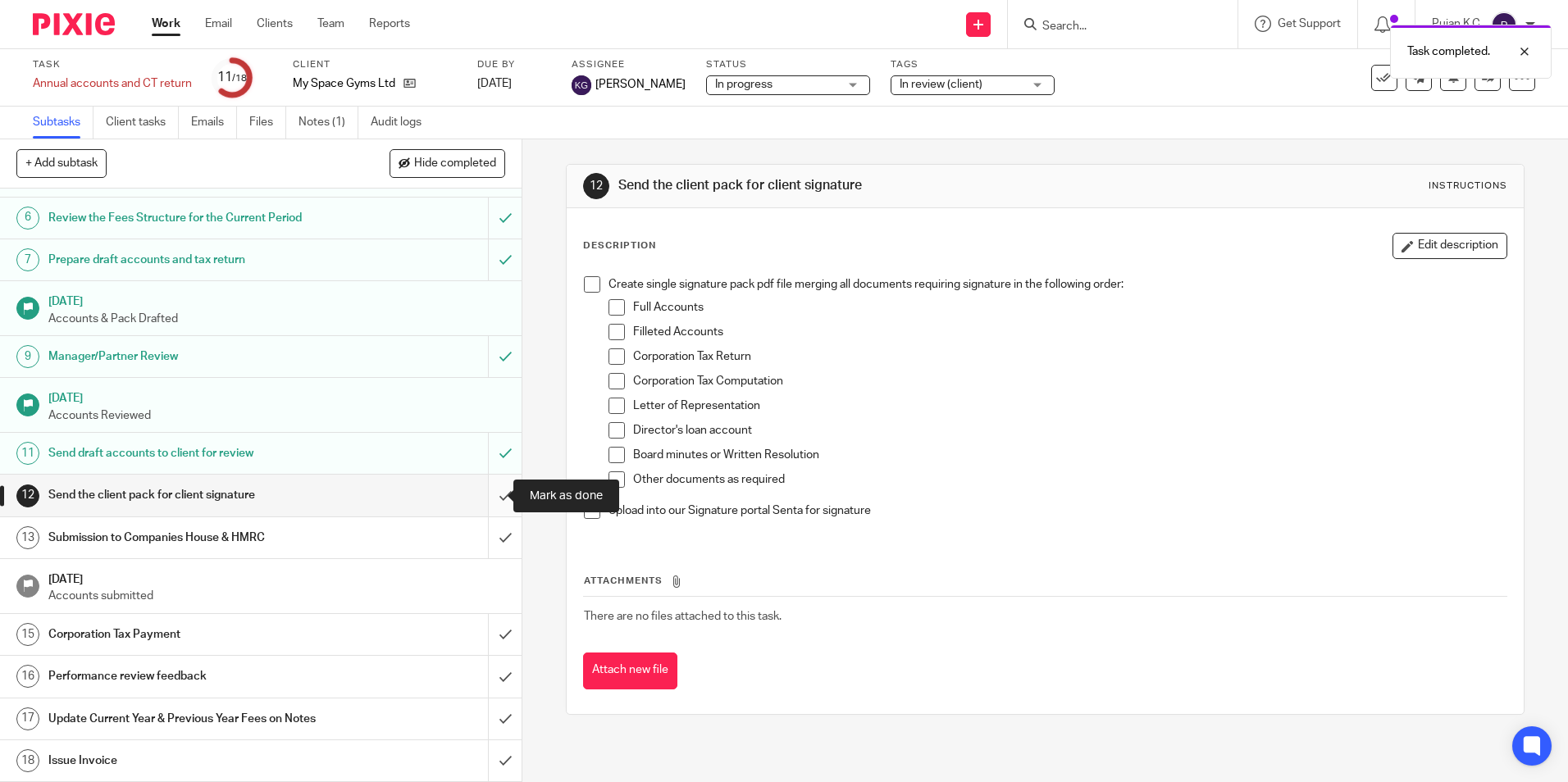
click at [489, 502] on input "submit" at bounding box center [260, 495] width 521 height 41
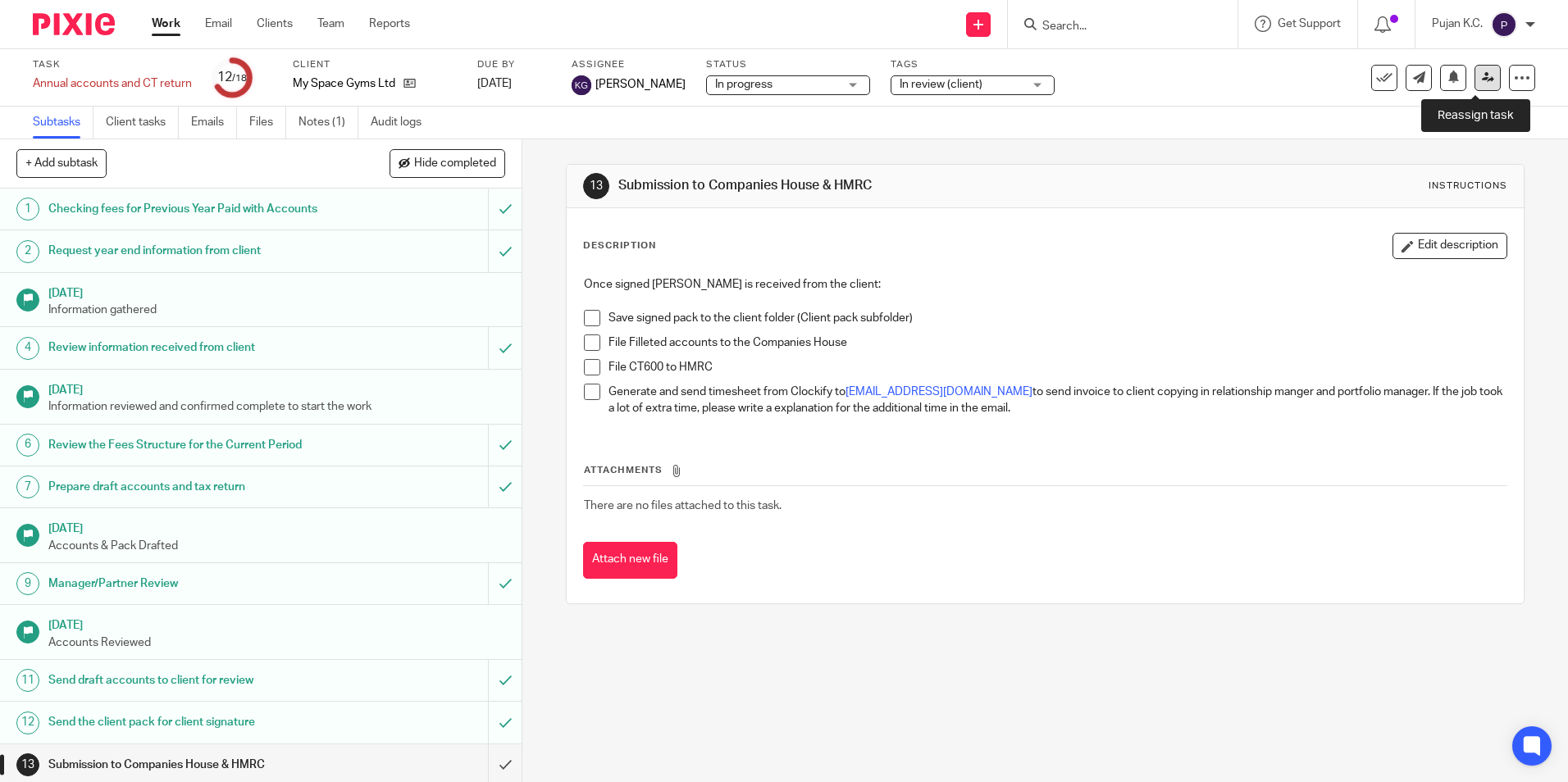
click at [1474, 78] on link at bounding box center [1487, 78] width 26 height 26
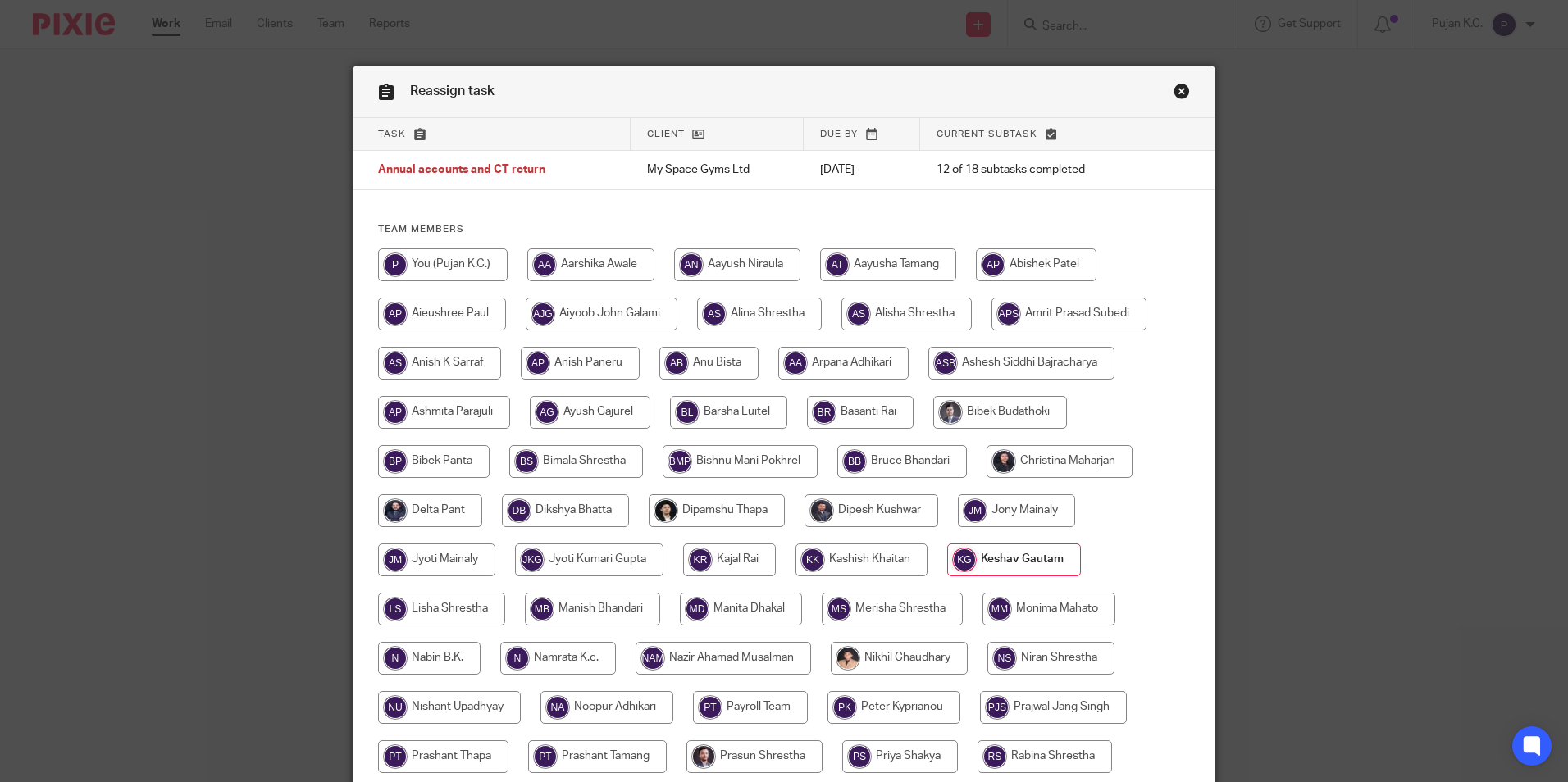
scroll to position [487, 0]
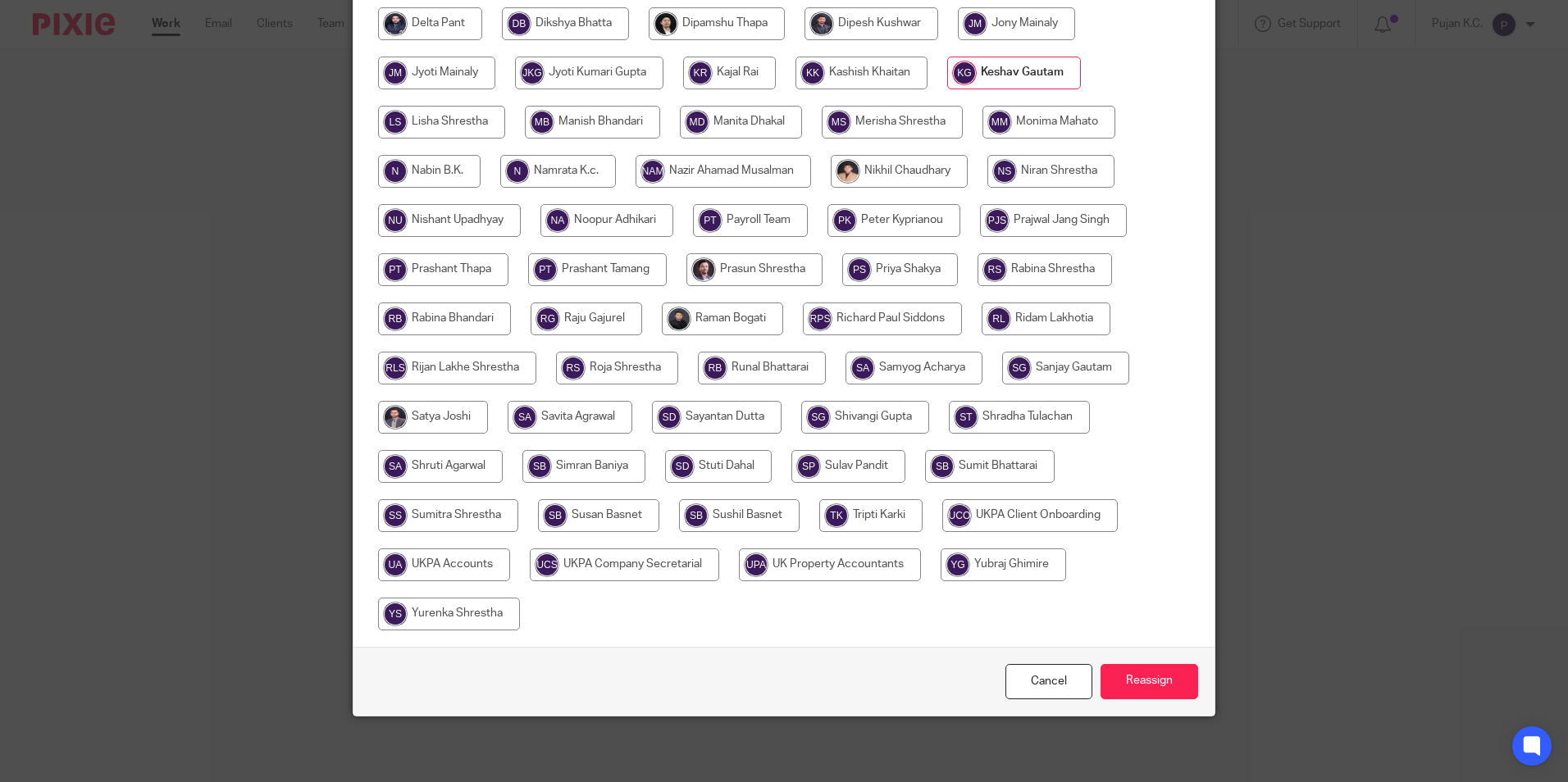
click at [479, 571] on input "radio" at bounding box center [444, 564] width 132 height 33
radio input "true"
click at [1149, 676] on input "Reassign" at bounding box center [1150, 682] width 98 height 35
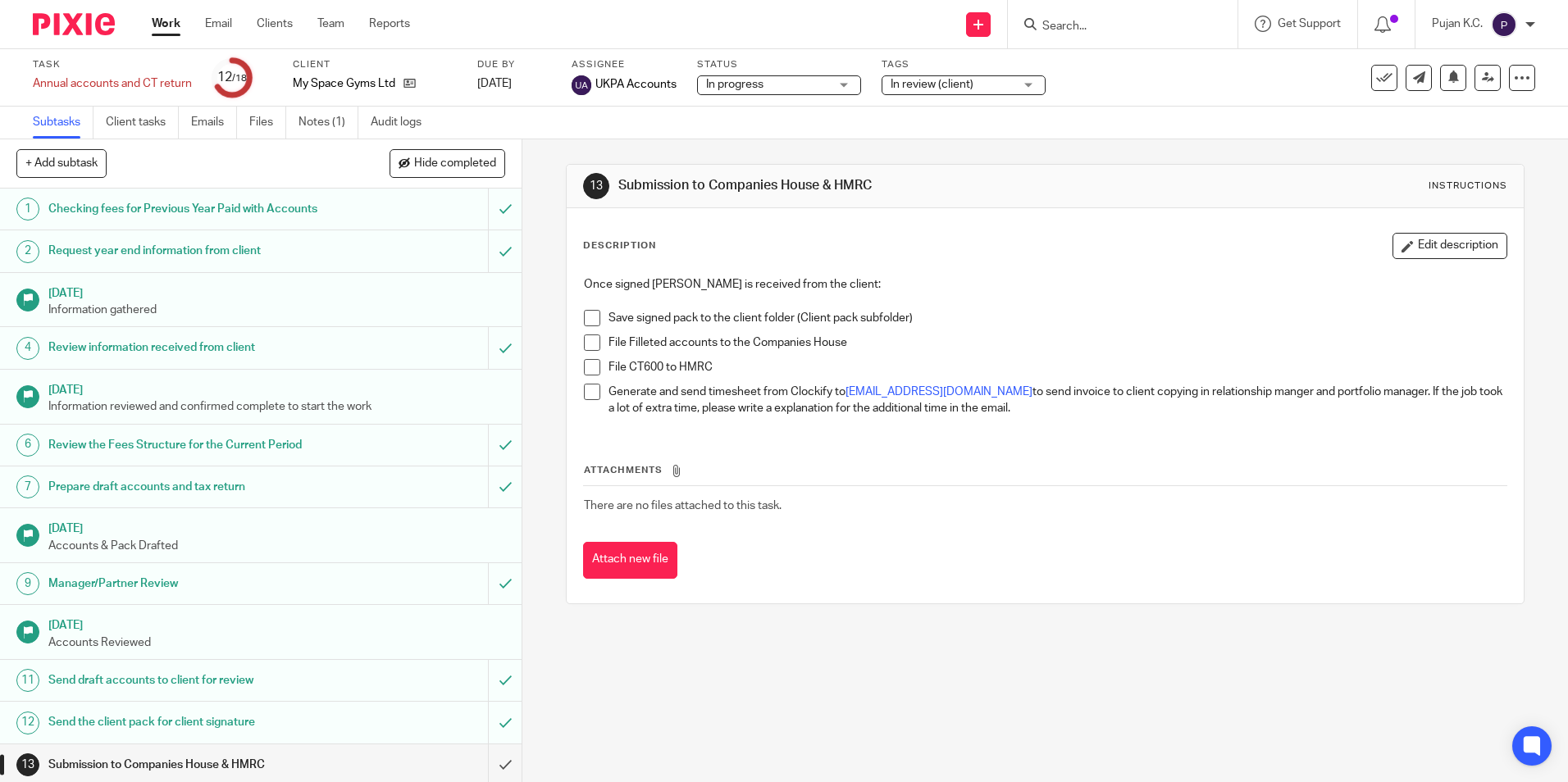
click at [931, 582] on div "Description Edit description Once signed [PERSON_NAME] is received from the cli…" at bounding box center [1045, 406] width 956 height 395
click at [68, 30] on img at bounding box center [74, 24] width 82 height 22
